Goal: Find specific page/section: Find specific page/section

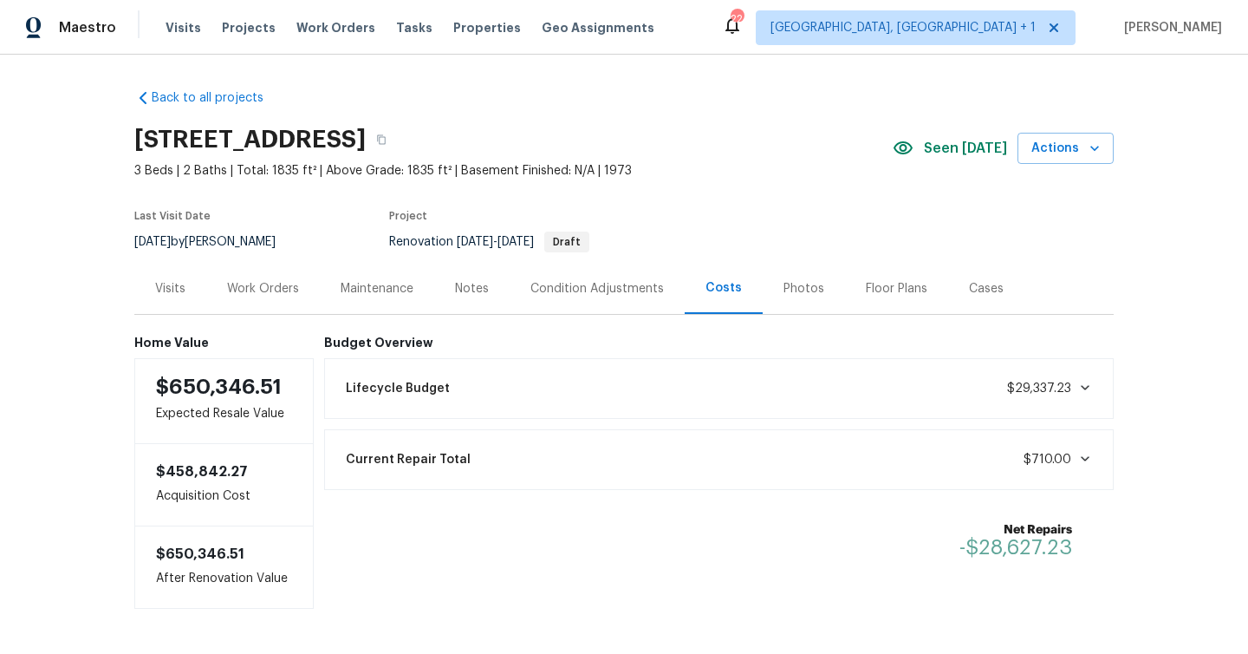
click at [180, 26] on span "Visits" at bounding box center [184, 27] width 36 height 17
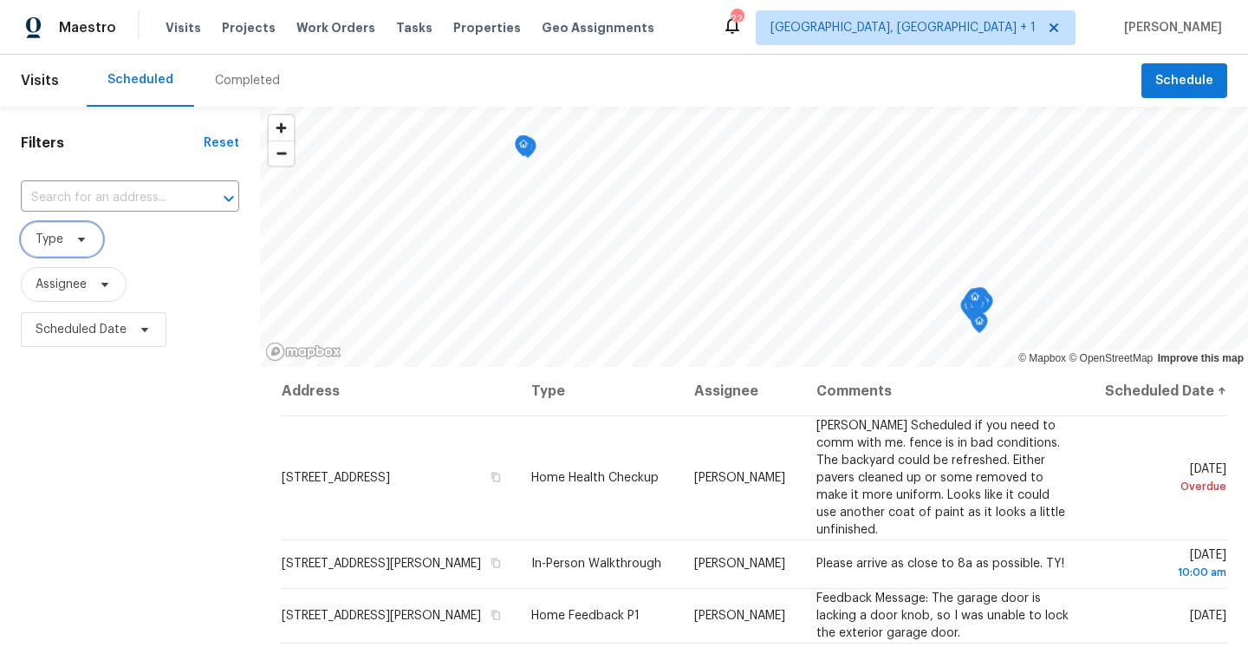
click at [69, 241] on span at bounding box center [78, 239] width 19 height 14
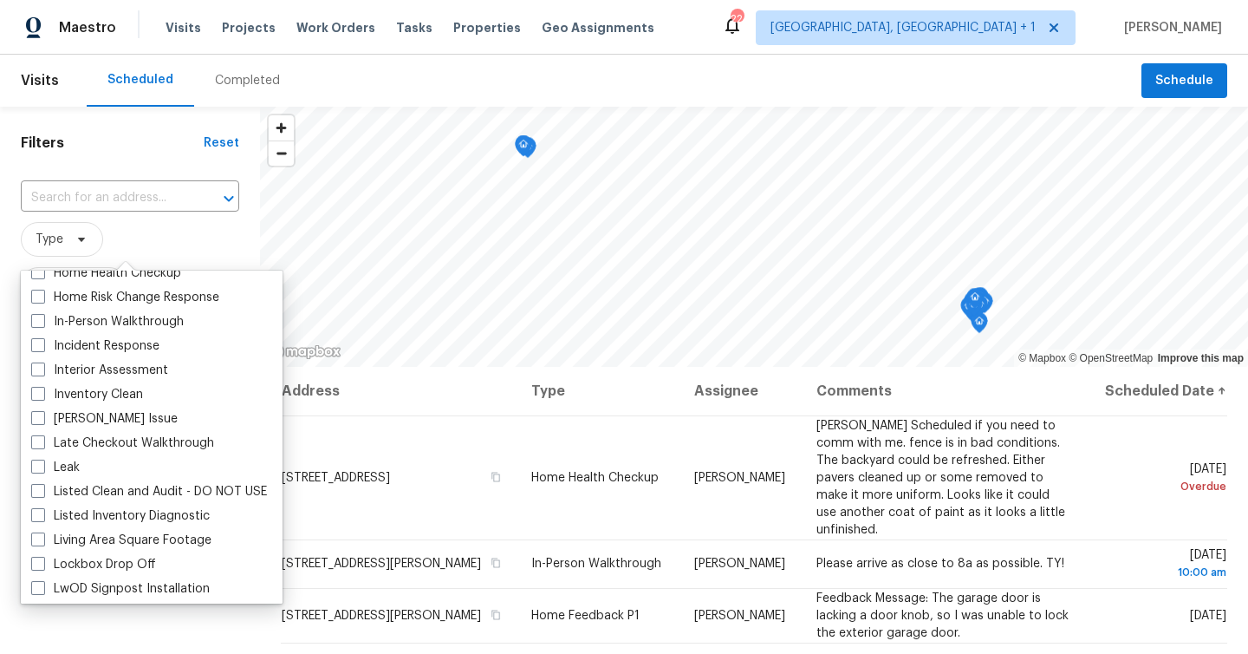
scroll to position [674, 0]
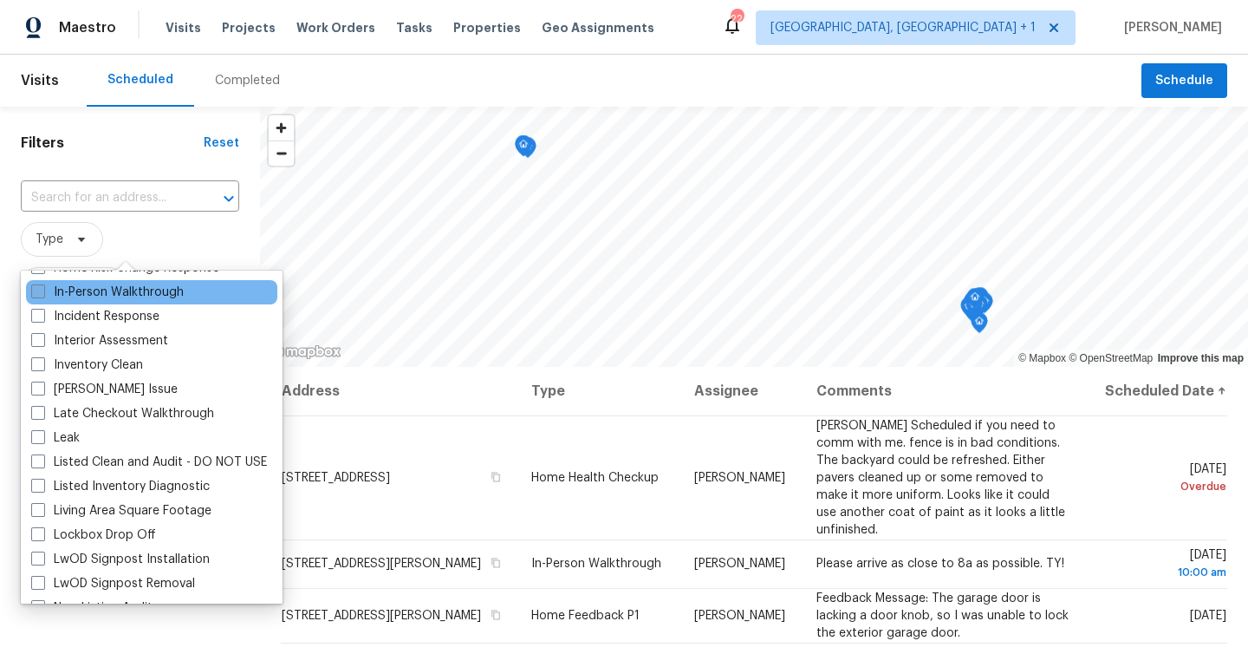
click at [140, 284] on label "In-Person Walkthrough" at bounding box center [107, 292] width 153 height 17
click at [42, 284] on input "In-Person Walkthrough" at bounding box center [36, 289] width 11 height 11
checkbox input "true"
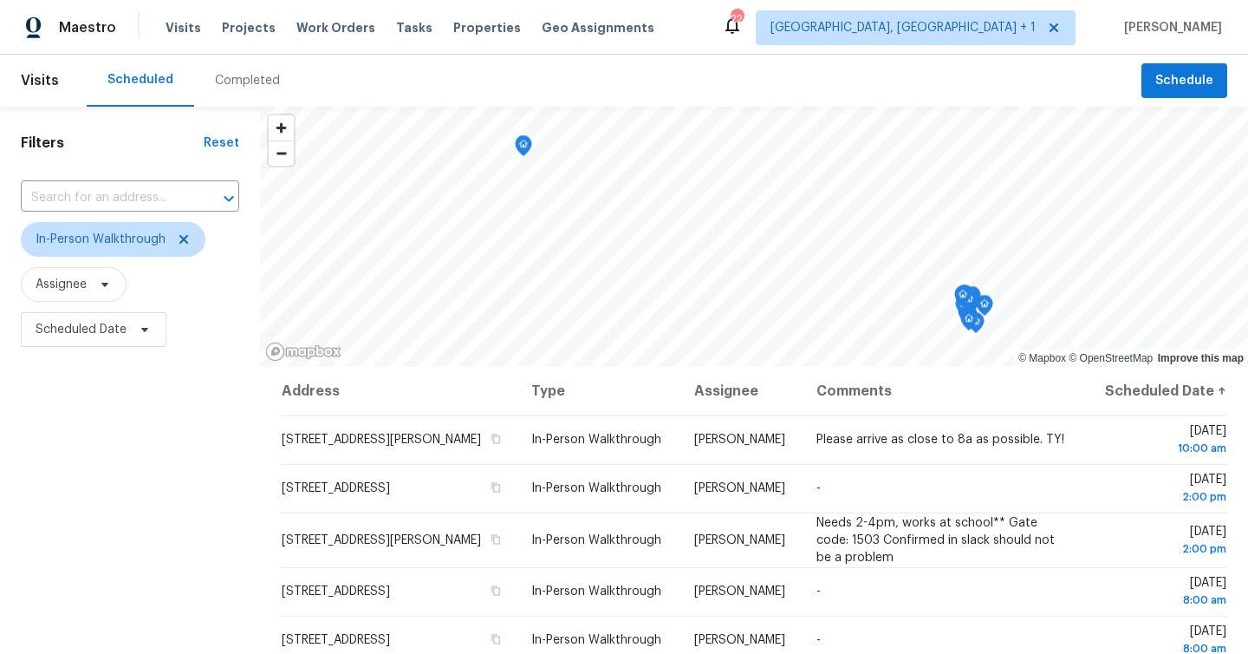
click at [152, 625] on div "Filters Reset ​ In-Person Walkthrough Assignee Scheduled Date" at bounding box center [130, 498] width 260 height 783
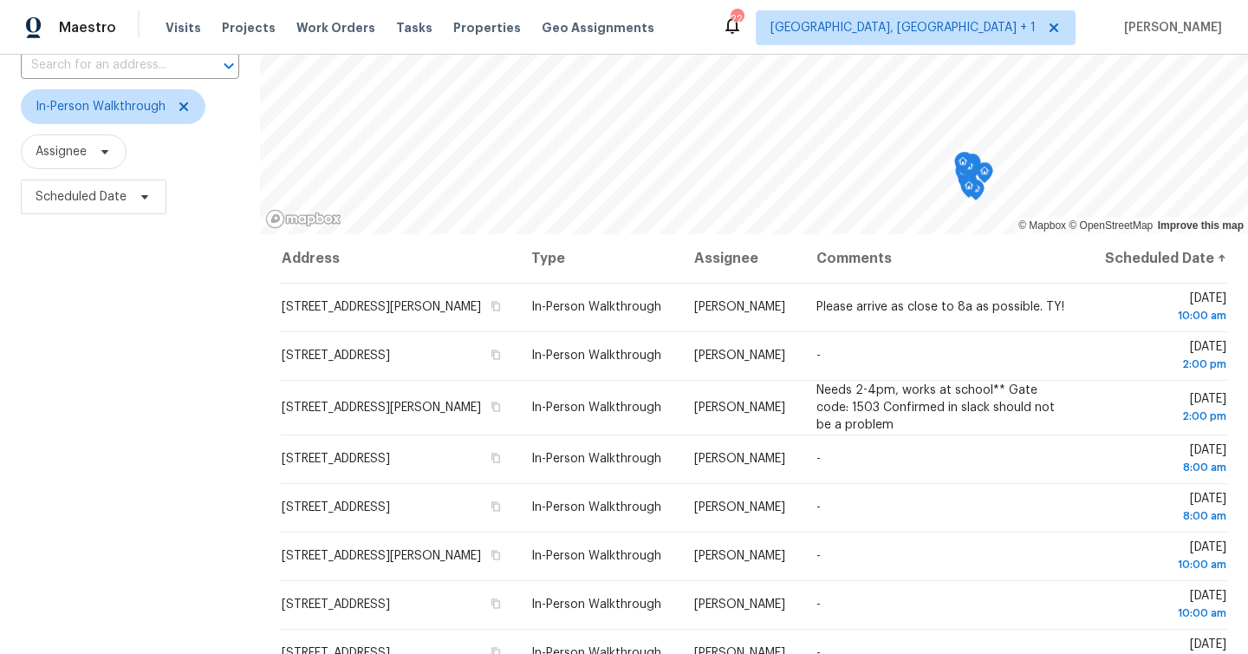
scroll to position [138, 0]
